Goal: Complete application form

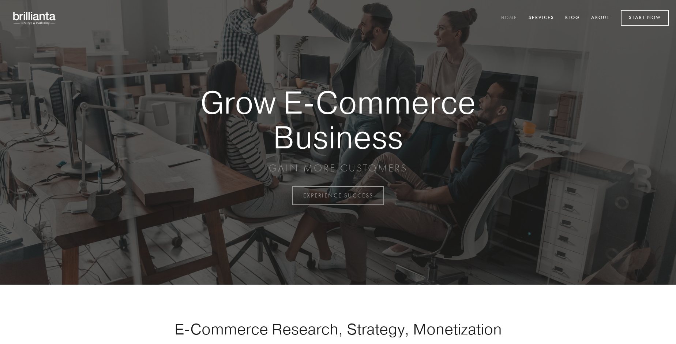
scroll to position [1918, 0]
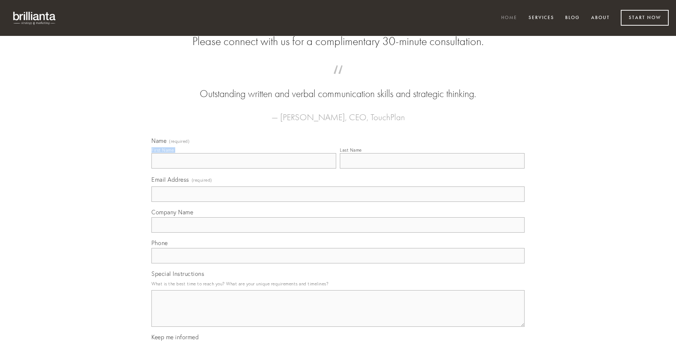
type input "[PERSON_NAME]"
click at [432, 168] on input "Last Name" at bounding box center [432, 160] width 185 height 15
type input "[PERSON_NAME]"
click at [338, 202] on input "Email Address (required)" at bounding box center [337, 193] width 373 height 15
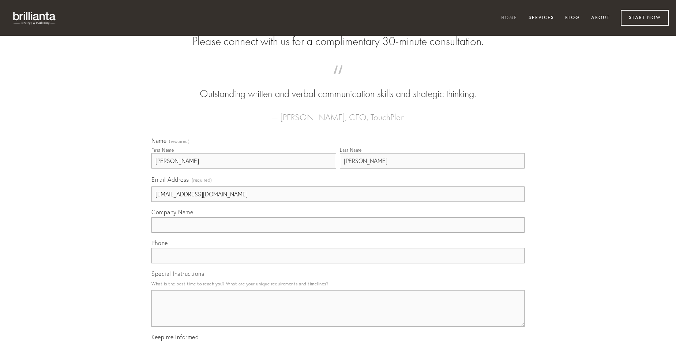
type input "[EMAIL_ADDRESS][DOMAIN_NAME]"
click at [338, 232] on input "Company Name" at bounding box center [337, 224] width 373 height 15
type input "addo"
click at [338, 263] on input "text" at bounding box center [337, 255] width 373 height 15
click at [338, 315] on textarea "Special Instructions" at bounding box center [337, 308] width 373 height 37
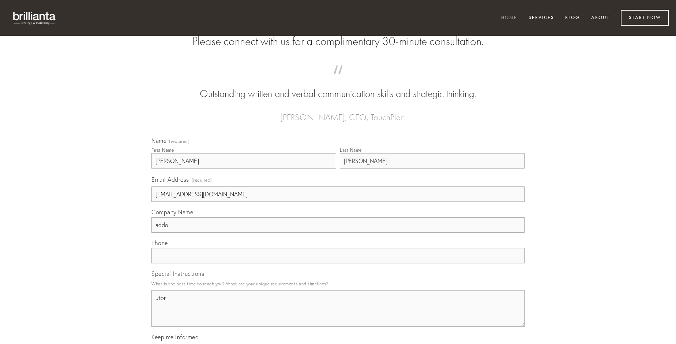
type textarea "utor"
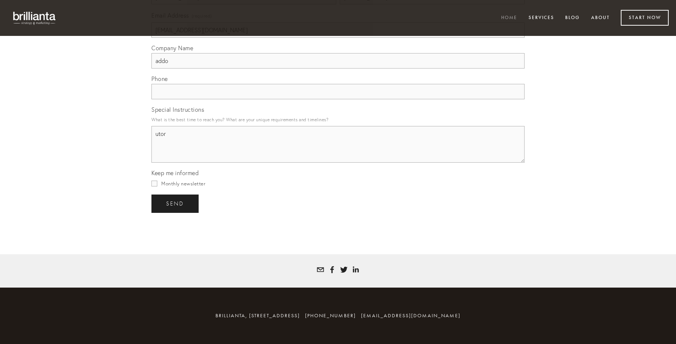
click at [176, 203] on span "send" at bounding box center [175, 203] width 18 height 7
